Goal: Check status: Check status

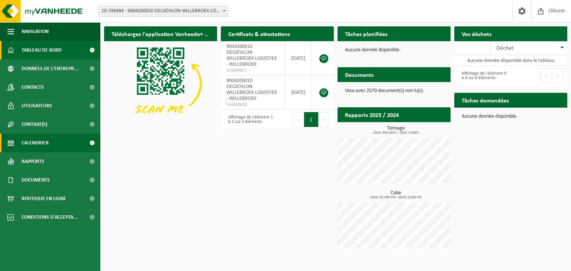
click at [30, 145] on span "Calendrier" at bounding box center [35, 143] width 27 height 19
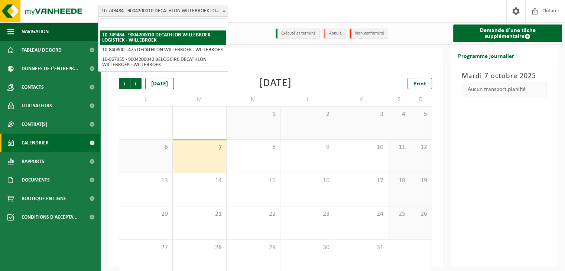
click at [201, 12] on span "10-749484 - 9004200010 DECATHLON WILLEBROEK LOGISTIEK - WILLEBROEK" at bounding box center [162, 11] width 129 height 10
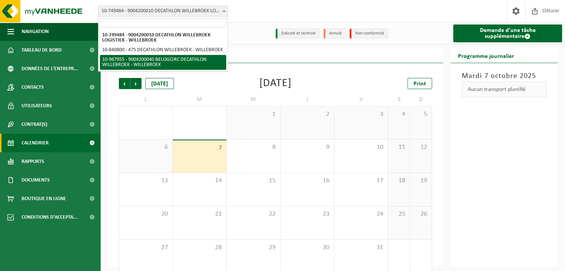
select select "154029"
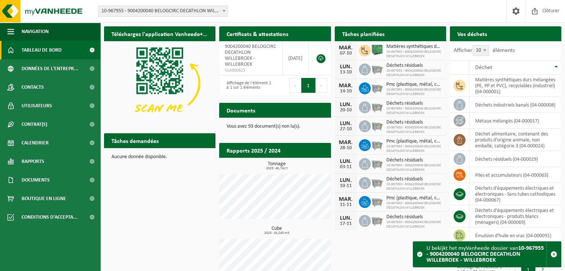
scroll to position [26, 0]
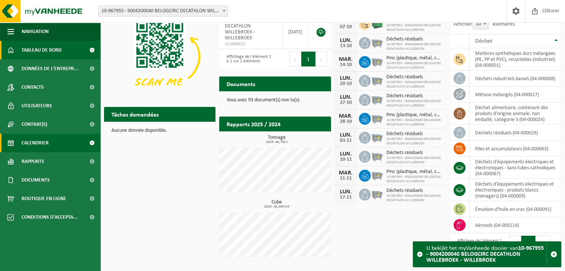
click at [34, 140] on span "Calendrier" at bounding box center [35, 143] width 27 height 19
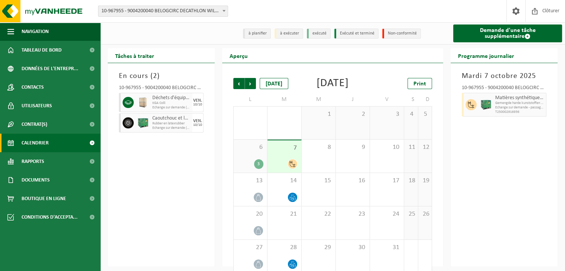
click at [252, 152] on span "6" at bounding box center [250, 147] width 26 height 8
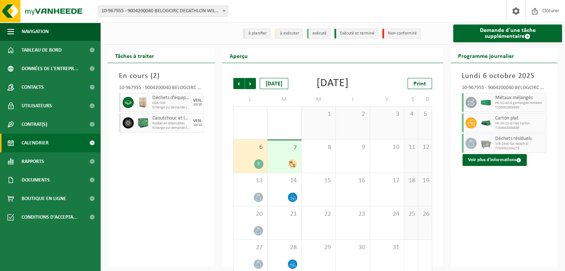
click at [163, 171] on div "En cours ( 2 ) 10-967955 - 9004200040 BELOGCIRC DECATHLON WILLEBROEK - WILLEBRO…" at bounding box center [161, 165] width 107 height 204
